Goal: Information Seeking & Learning: Learn about a topic

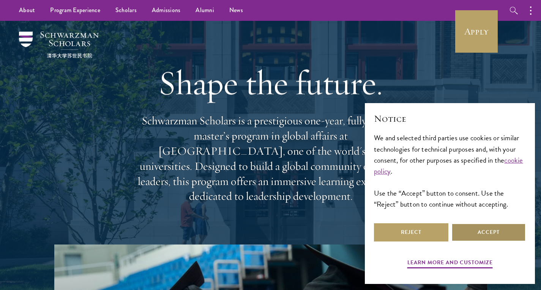
click at [470, 227] on button "Accept" at bounding box center [488, 233] width 74 height 18
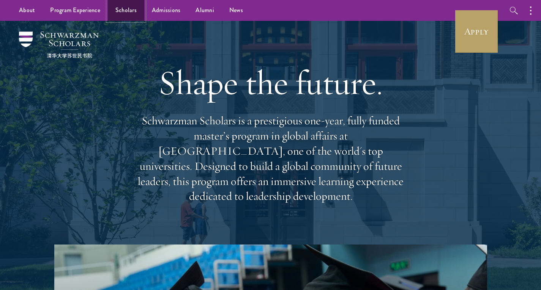
click at [120, 8] on link "Scholars" at bounding box center [126, 10] width 36 height 21
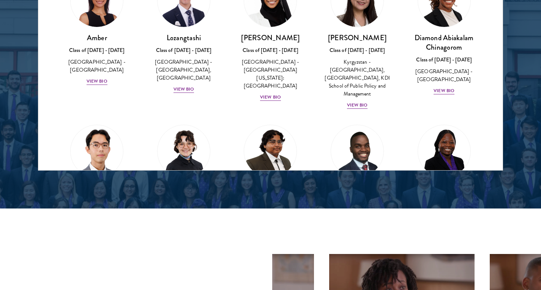
scroll to position [911, 0]
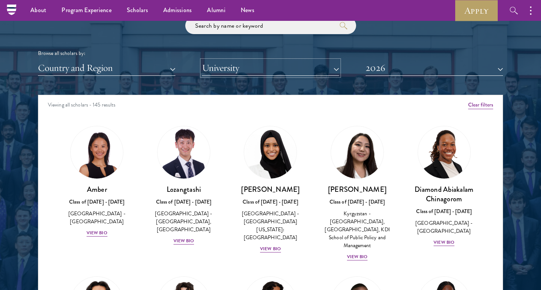
click at [253, 67] on button "University" at bounding box center [270, 68] width 137 height 16
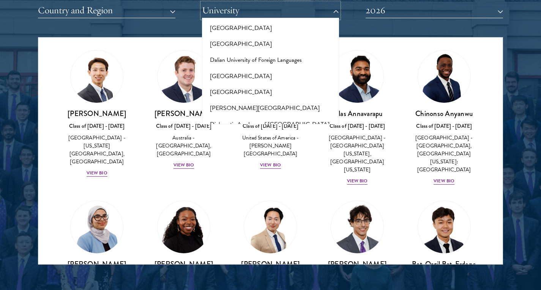
scroll to position [1177, 0]
